Goal: Find specific page/section: Find specific page/section

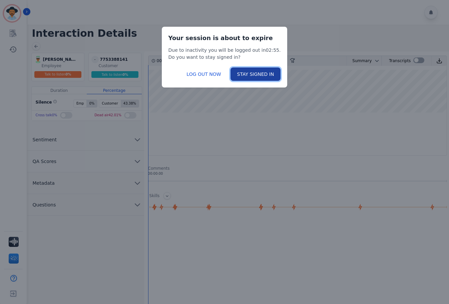
click at [243, 74] on button "STAY SIGNED IN" at bounding box center [256, 73] width 50 height 13
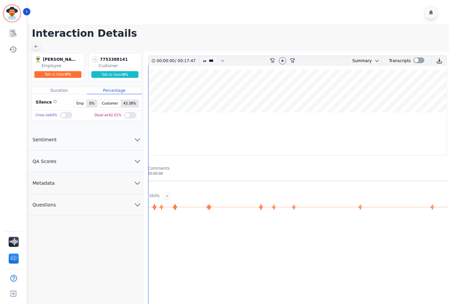
click at [39, 45] on div at bounding box center [36, 46] width 8 height 8
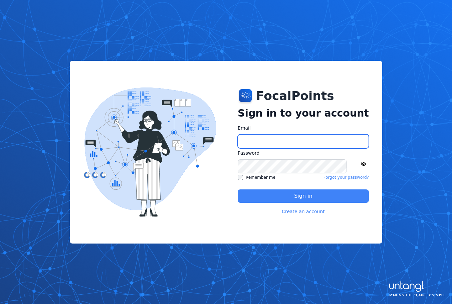
type input "**********"
click at [260, 192] on button "Sign in" at bounding box center [303, 195] width 131 height 13
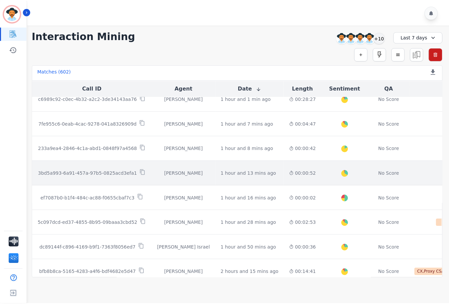
scroll to position [167, 0]
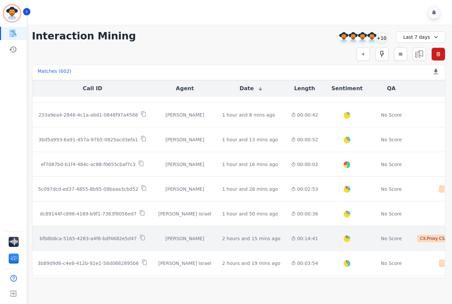
click at [258, 233] on td "2 hours and 15 mins ago Start at: Tue, Aug 26th, 2025 - 3:53pm" at bounding box center [251, 238] width 69 height 25
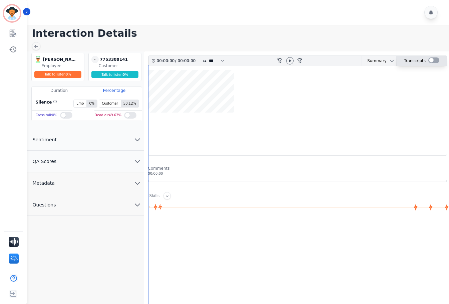
click at [426, 60] on div "Transcripts" at bounding box center [422, 61] width 50 height 10
click at [431, 60] on div at bounding box center [434, 60] width 11 height 6
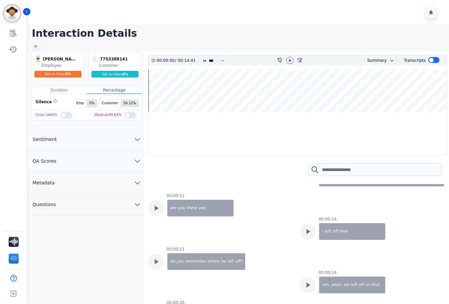
scroll to position [67, 0]
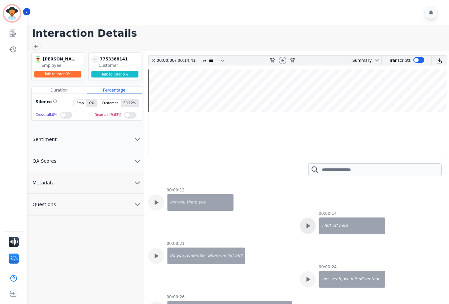
click at [305, 160] on icon at bounding box center [308, 155] width 9 height 9
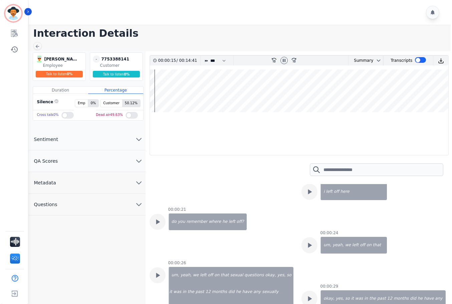
scroll to position [134, 0]
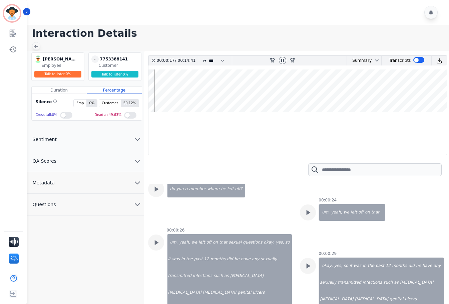
click at [38, 47] on icon at bounding box center [35, 46] width 5 height 5
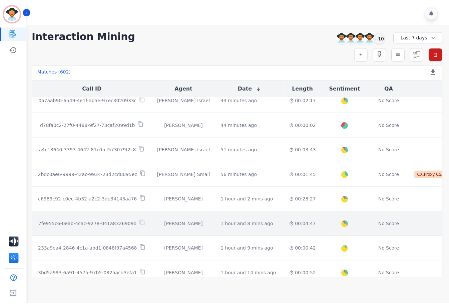
scroll to position [67, 0]
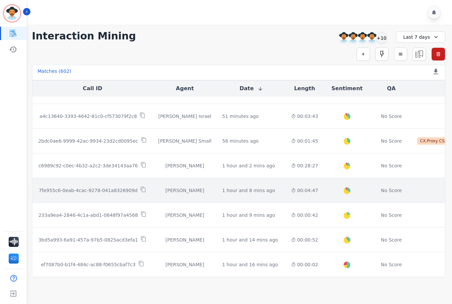
click at [261, 194] on td "1 hour and 8 mins ago Start at: Tue, Aug 26th, 2025 - 5:11pm" at bounding box center [251, 190] width 69 height 25
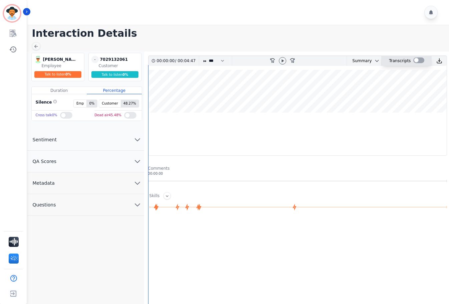
click at [415, 61] on div at bounding box center [419, 60] width 11 height 6
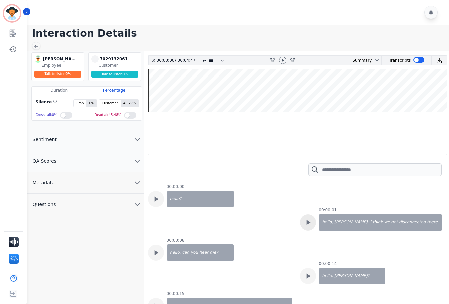
click at [309, 225] on icon at bounding box center [308, 222] width 9 height 9
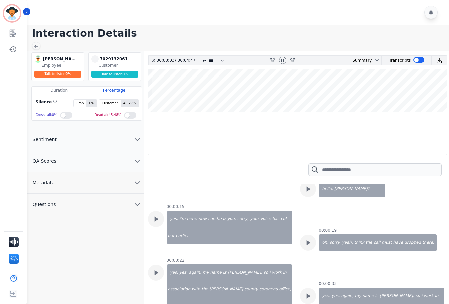
scroll to position [134, 0]
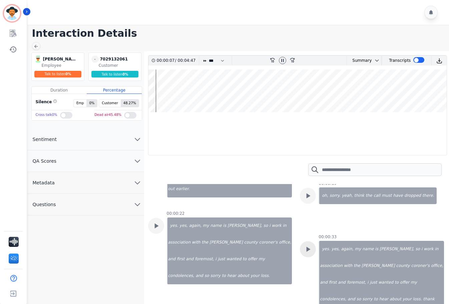
click at [304, 93] on icon at bounding box center [308, 88] width 9 height 9
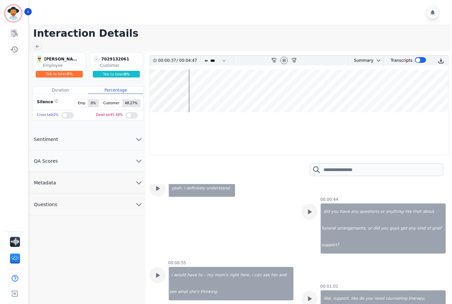
scroll to position [367, 0]
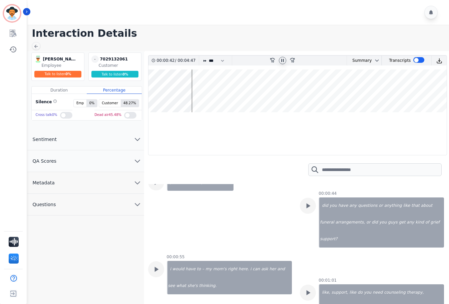
click at [282, 59] on icon at bounding box center [283, 60] width 3 height 3
click at [36, 46] on icon at bounding box center [35, 46] width 5 height 5
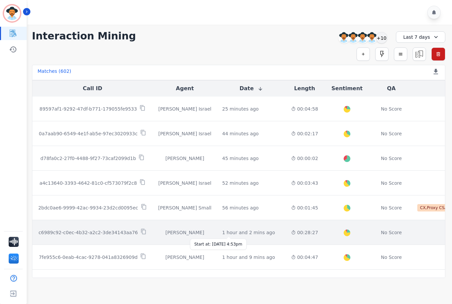
click at [249, 230] on div "1 hour and 2 mins ago" at bounding box center [248, 232] width 53 height 7
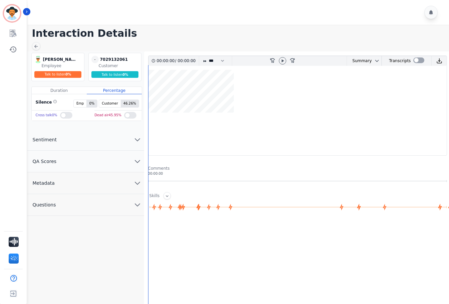
click at [417, 60] on div at bounding box center [419, 60] width 11 height 6
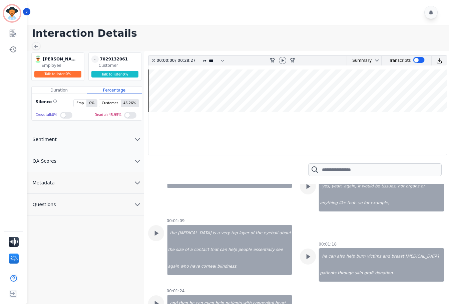
scroll to position [200, 0]
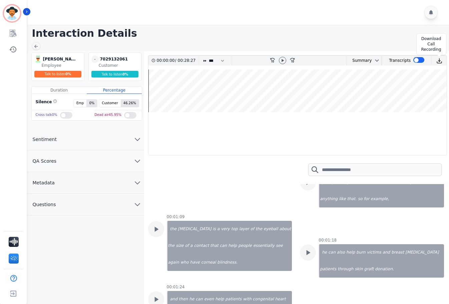
click at [439, 63] on img at bounding box center [440, 61] width 6 height 6
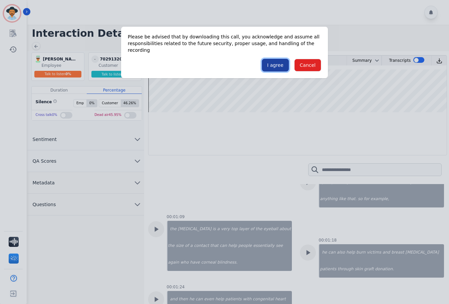
click at [280, 61] on button "I agree" at bounding box center [275, 65] width 27 height 13
